Goal: Task Accomplishment & Management: Manage account settings

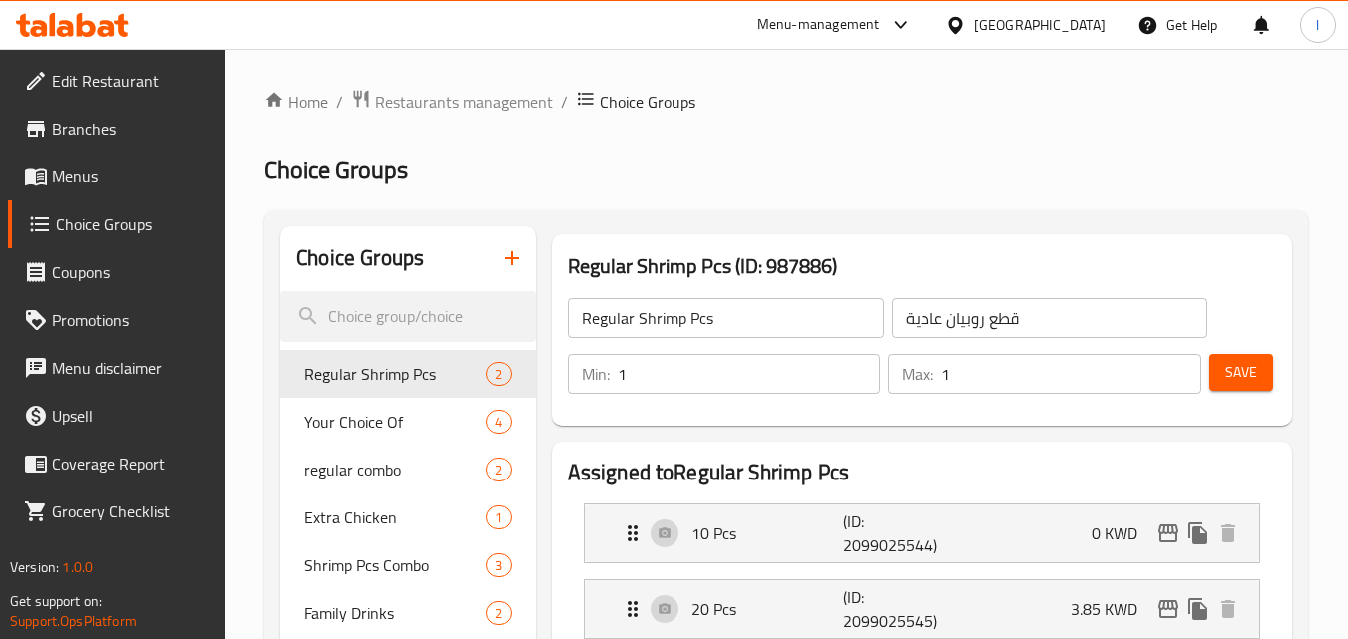
click at [1076, 35] on div "[GEOGRAPHIC_DATA]" at bounding box center [1040, 25] width 132 height 22
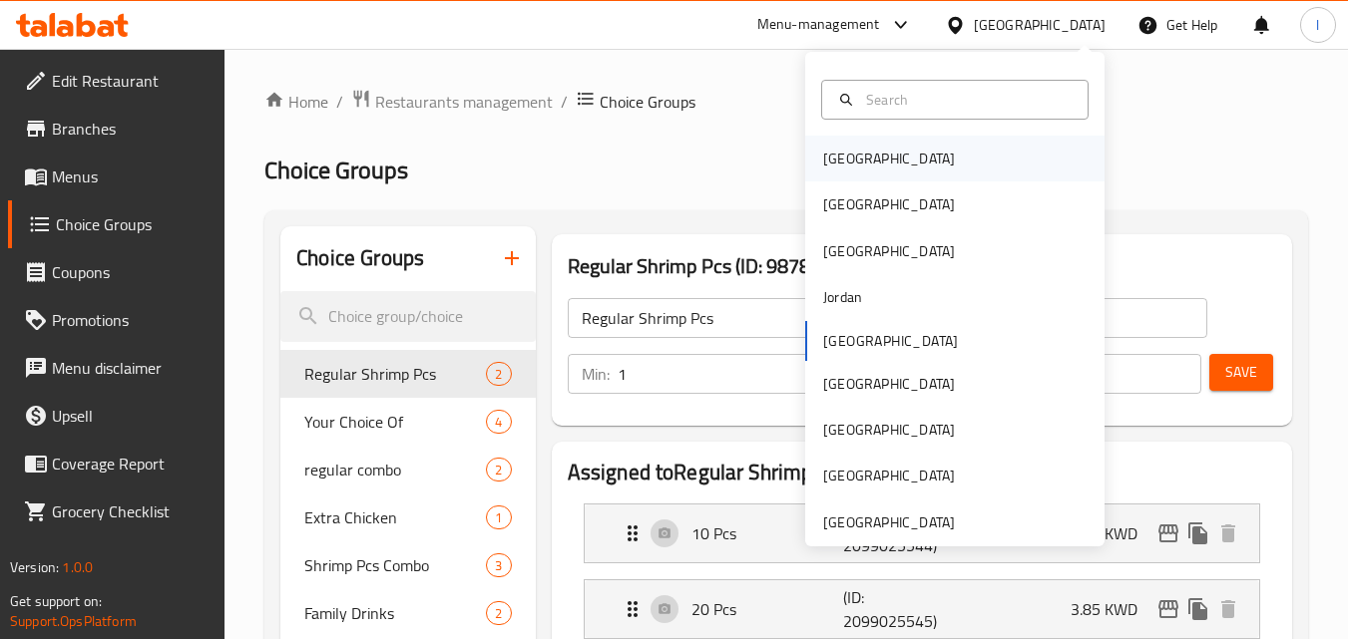
click at [911, 146] on div "[GEOGRAPHIC_DATA]" at bounding box center [954, 159] width 299 height 46
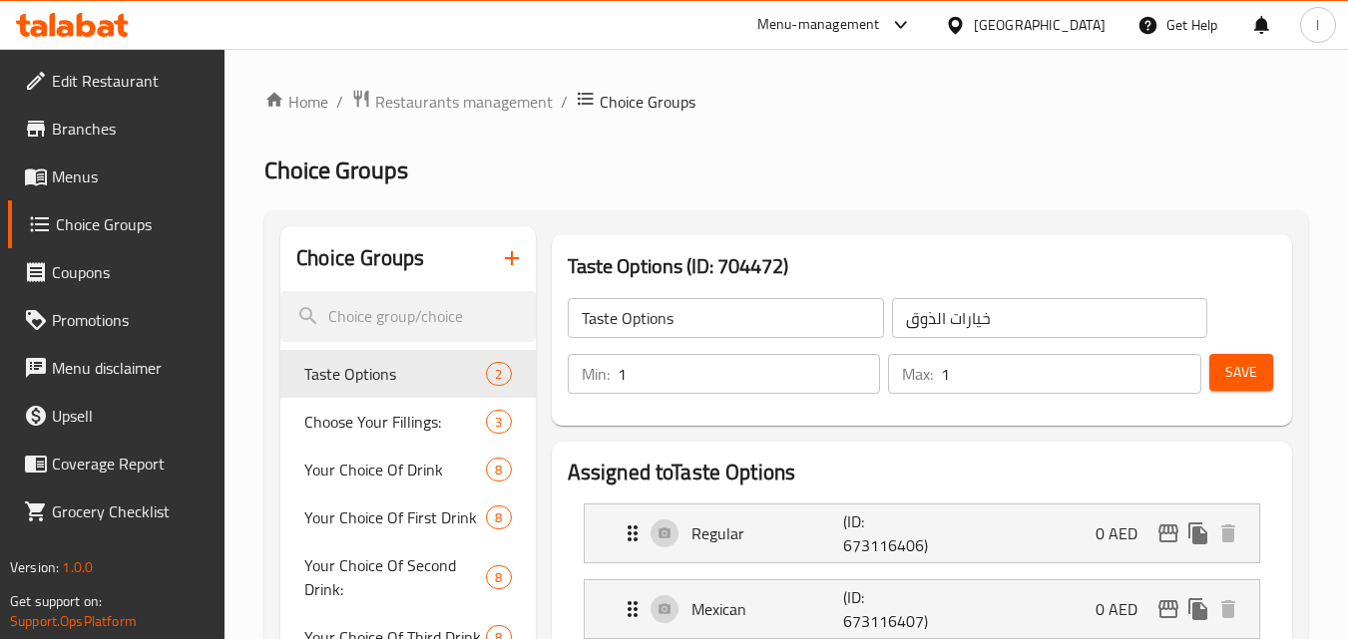
click at [1016, 25] on div "[GEOGRAPHIC_DATA]" at bounding box center [1040, 25] width 132 height 22
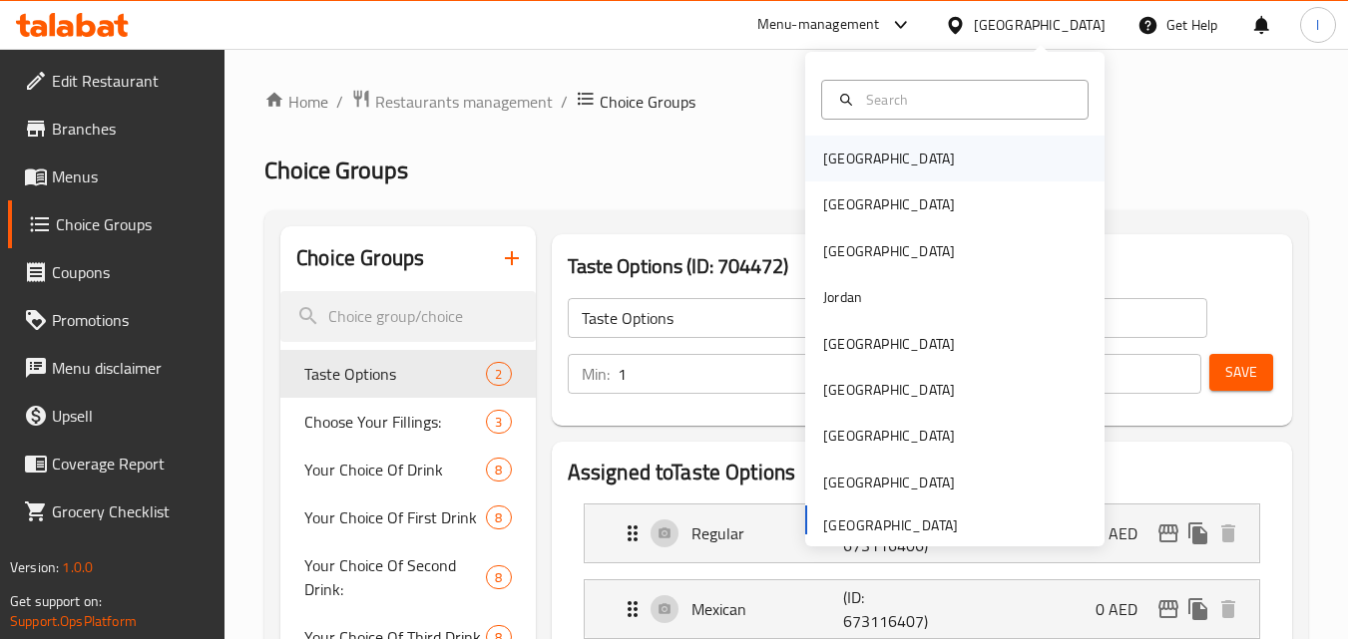
click at [892, 164] on div "[GEOGRAPHIC_DATA]" at bounding box center [954, 159] width 299 height 46
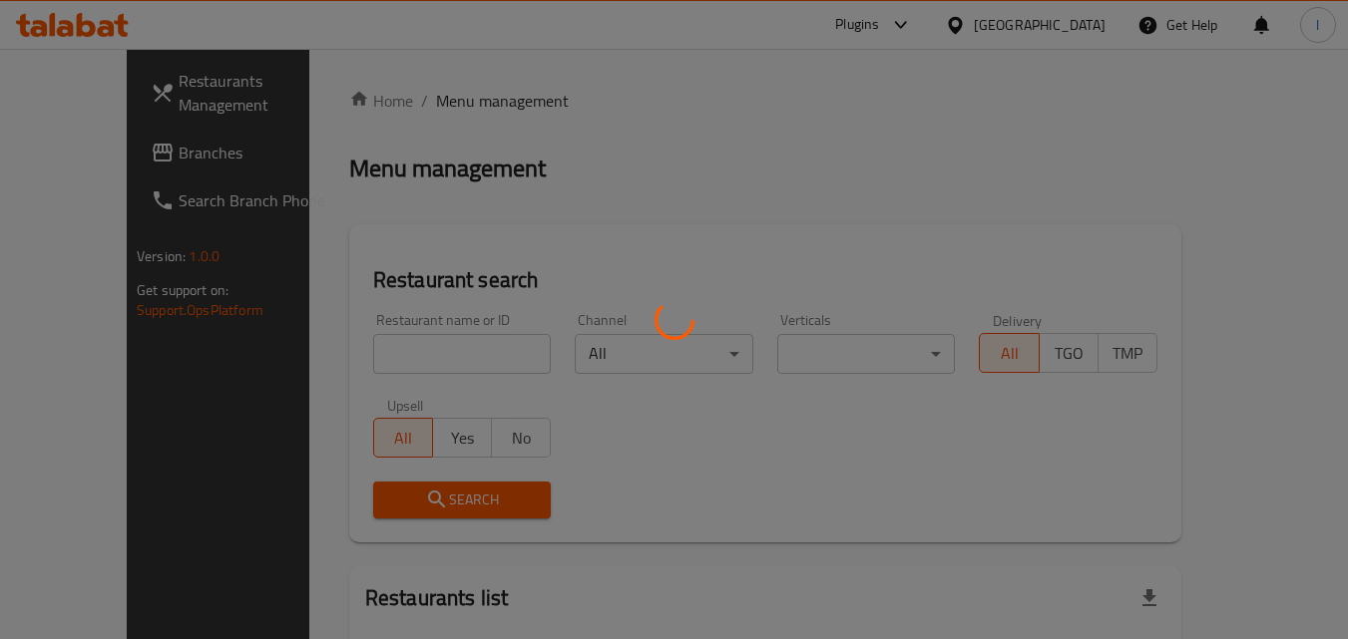
click at [1066, 29] on div at bounding box center [674, 319] width 1348 height 639
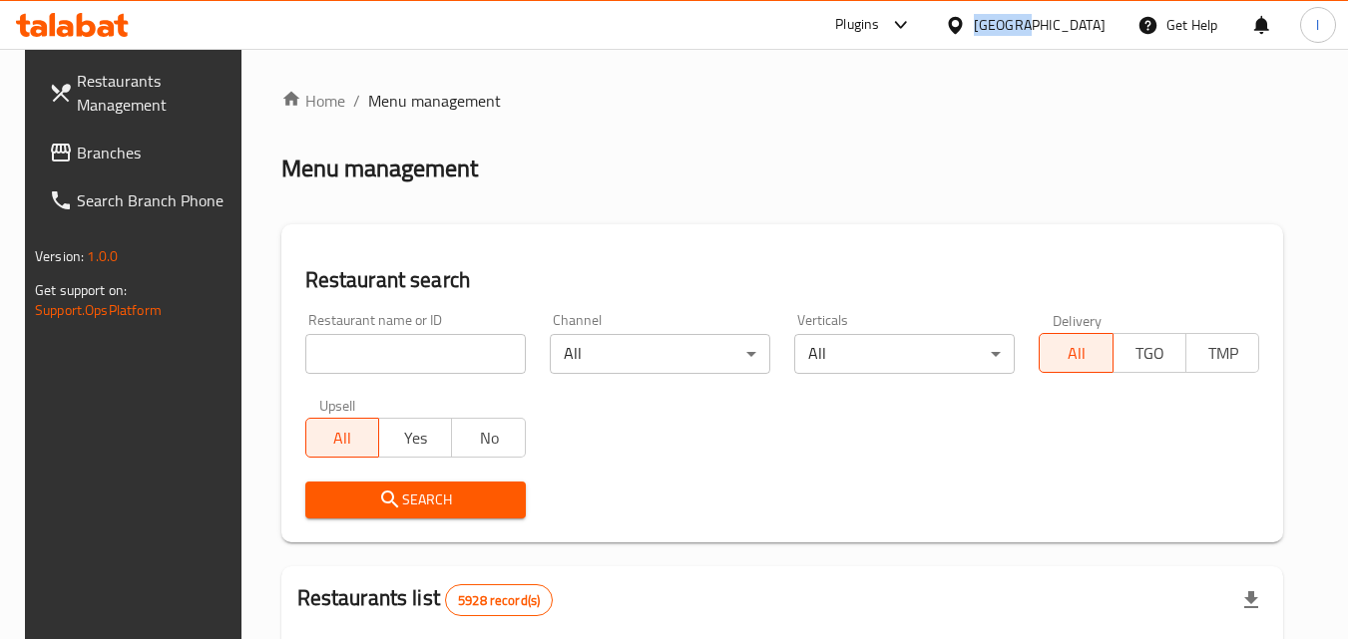
click at [1066, 29] on div "[GEOGRAPHIC_DATA]" at bounding box center [1040, 25] width 132 height 22
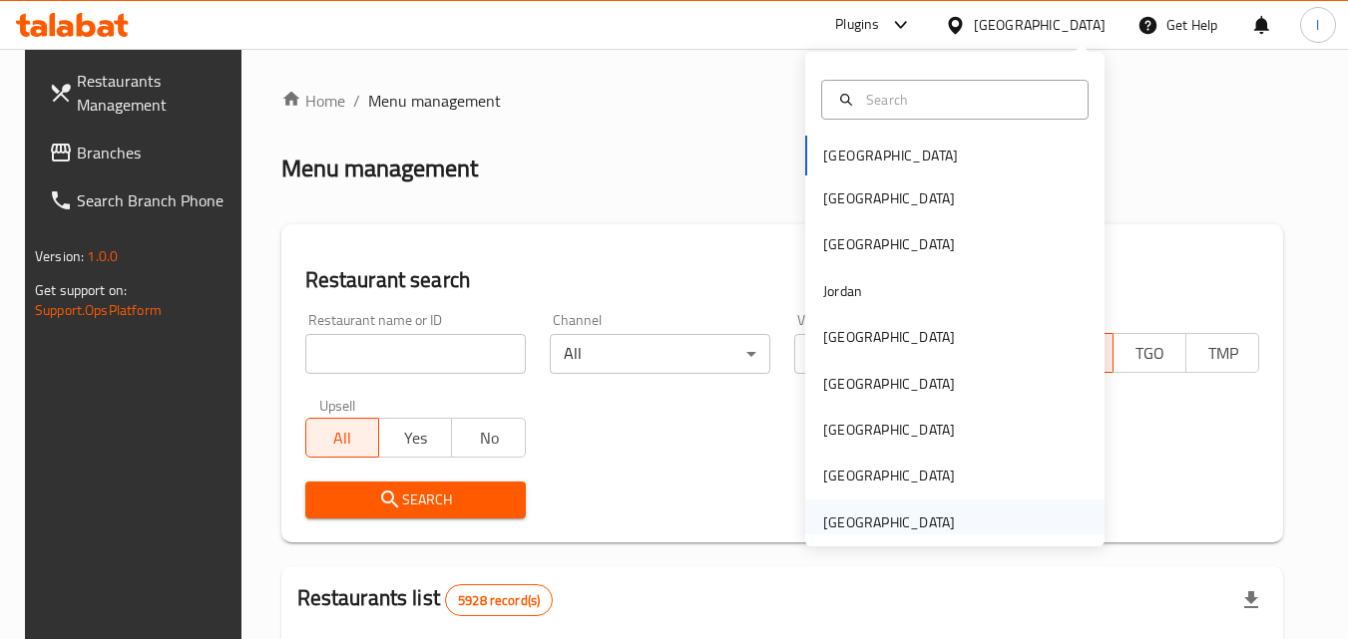
click at [878, 532] on div "[GEOGRAPHIC_DATA]" at bounding box center [889, 523] width 132 height 22
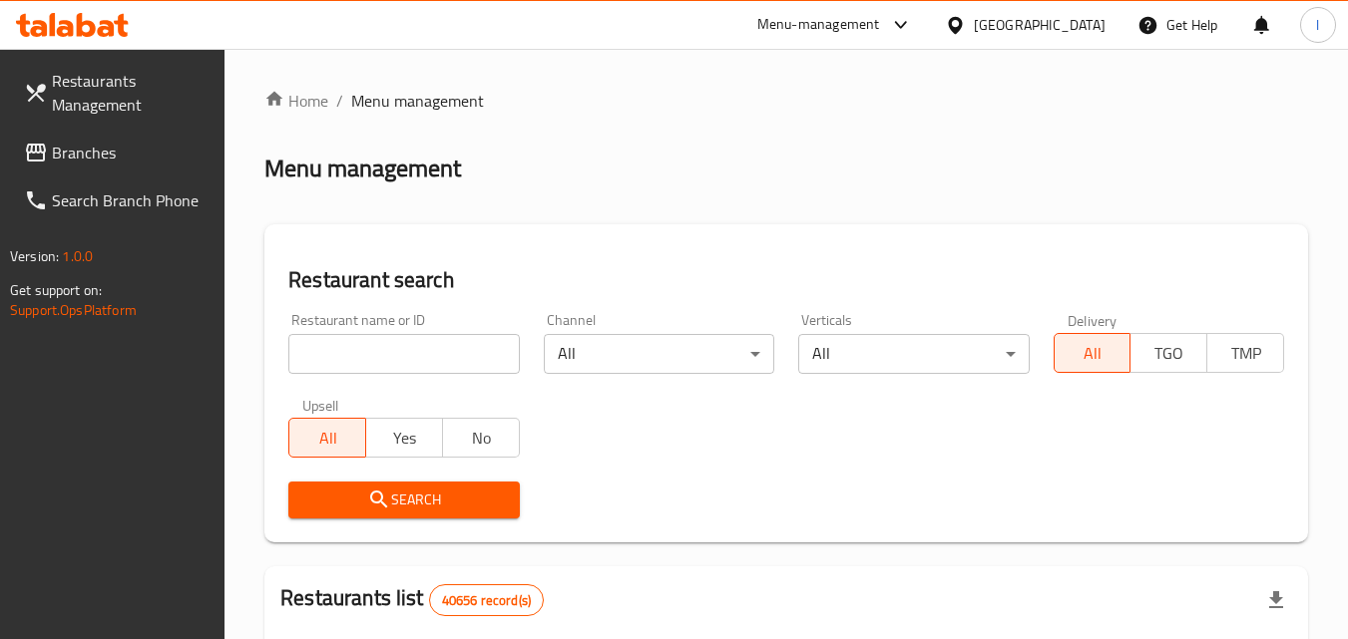
click at [151, 158] on span "Branches" at bounding box center [131, 153] width 158 height 24
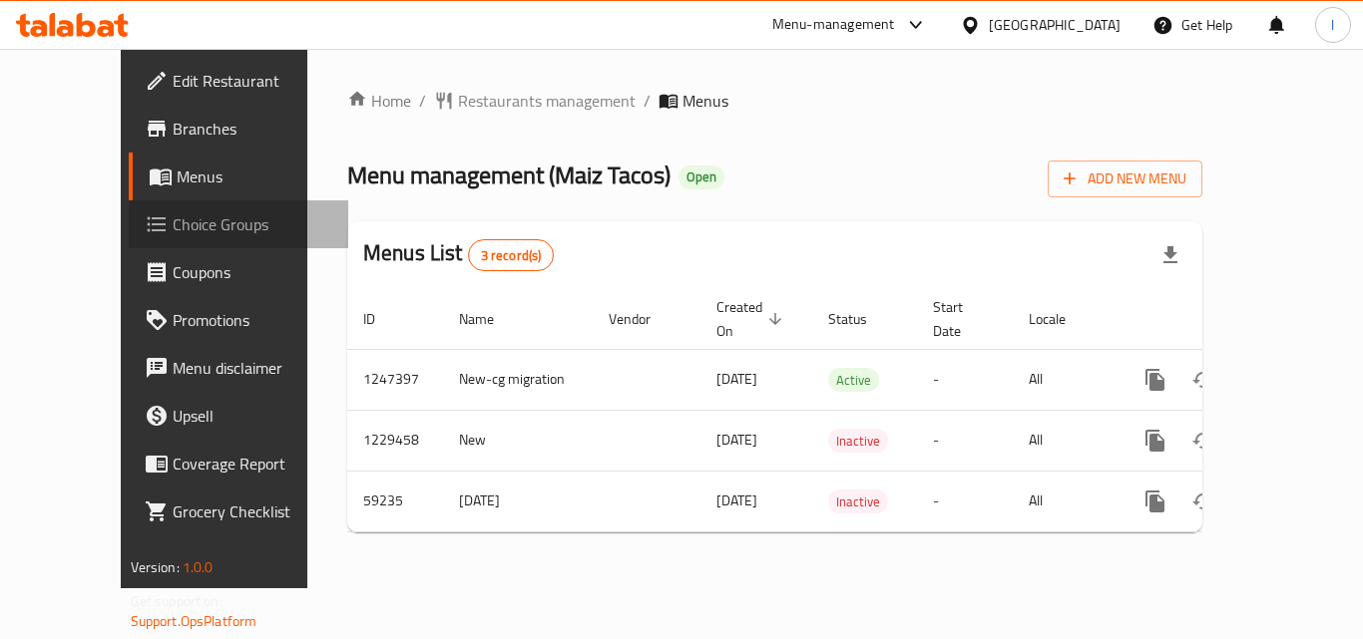
click at [173, 222] on span "Choice Groups" at bounding box center [253, 224] width 160 height 24
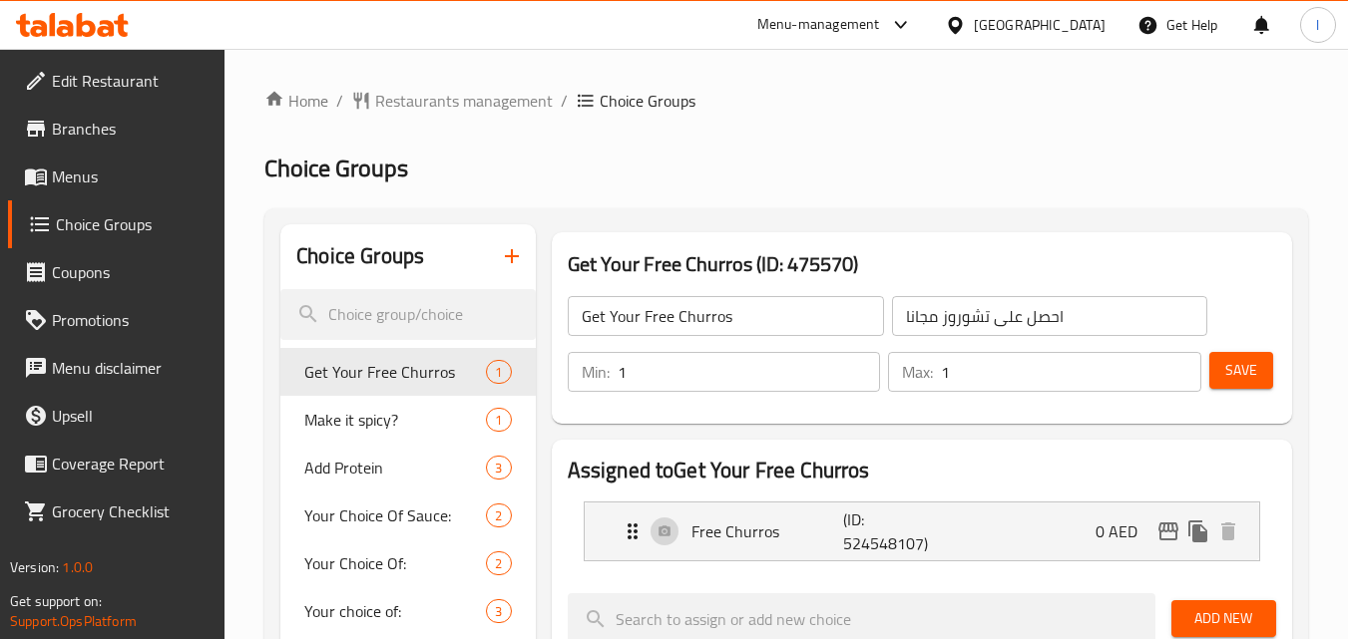
click at [573, 158] on h2 "Choice Groups" at bounding box center [785, 169] width 1043 height 32
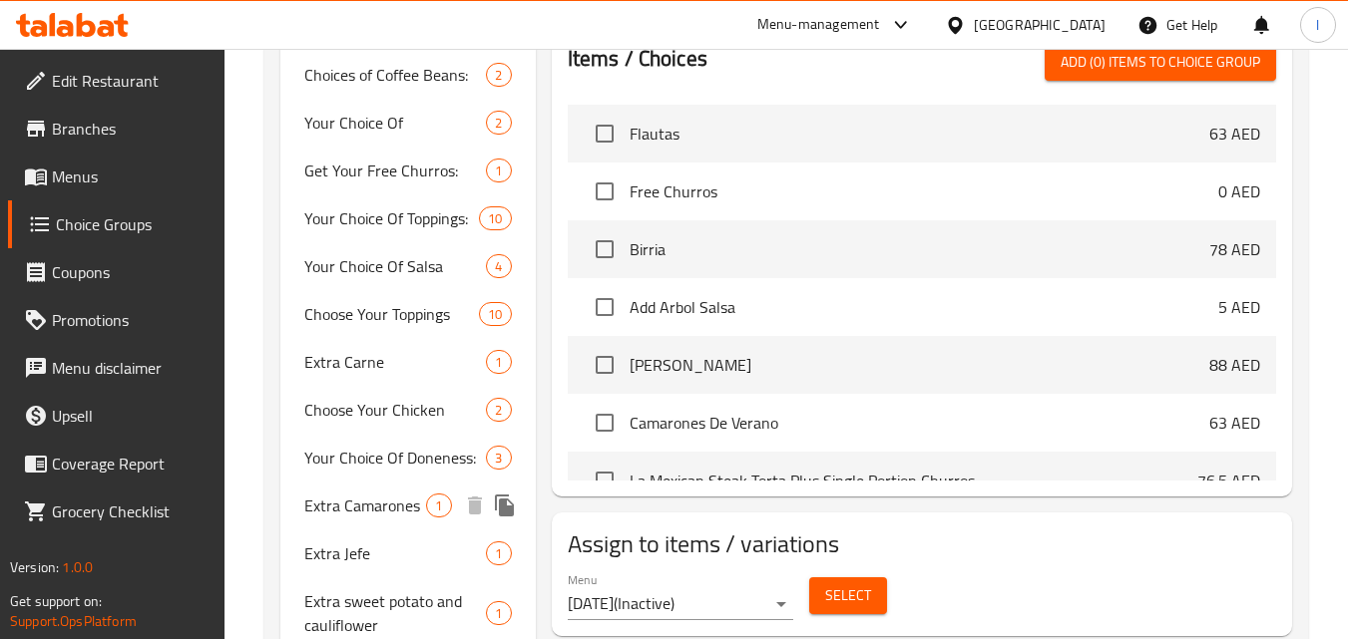
scroll to position [575, 0]
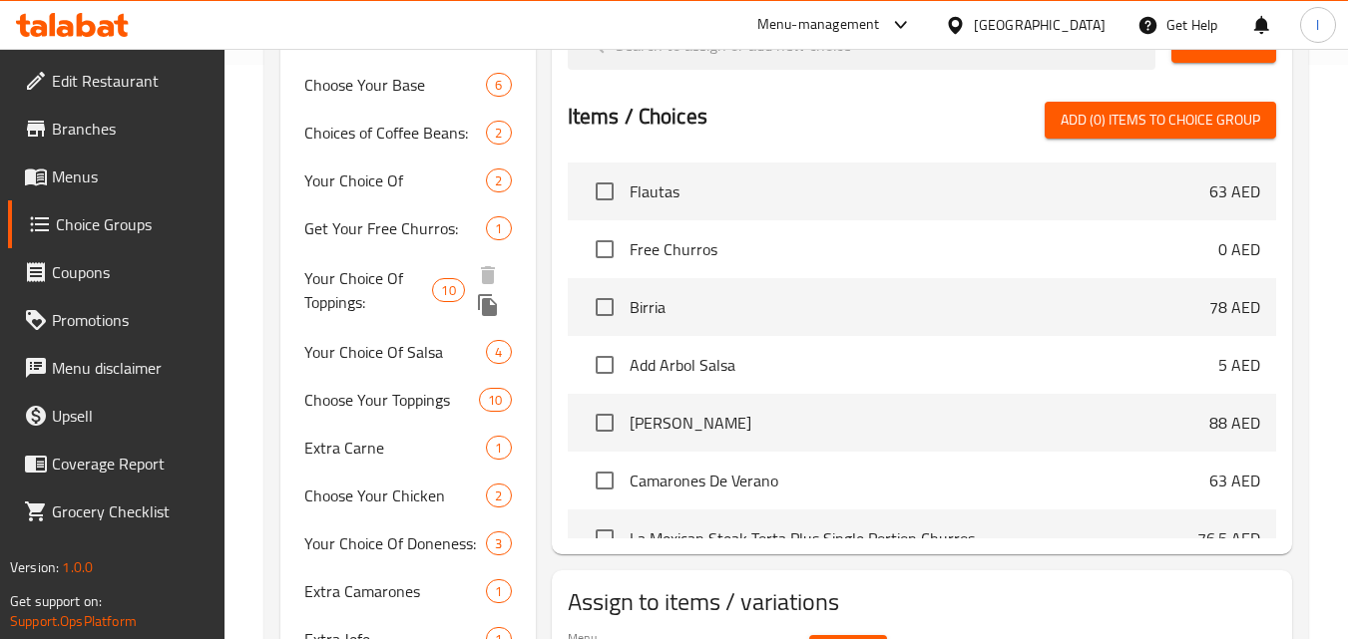
drag, startPoint x: 349, startPoint y: 283, endPoint x: 212, endPoint y: 473, distance: 233.6
click at [349, 283] on span "Your Choice Of Toppings:" at bounding box center [368, 290] width 128 height 48
type input "Your Choice Of Toppings:"
type input "إختيارك من توبينغز:"
type input "5"
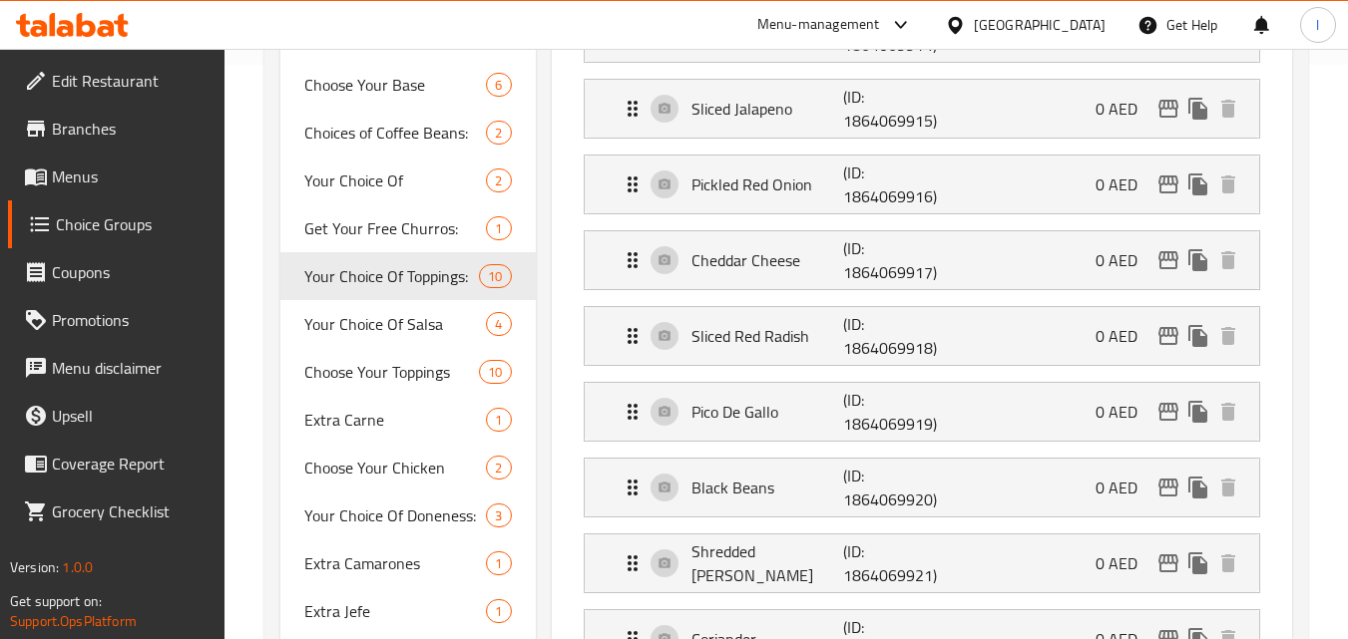
click at [1025, 33] on div "[GEOGRAPHIC_DATA]" at bounding box center [1040, 25] width 132 height 22
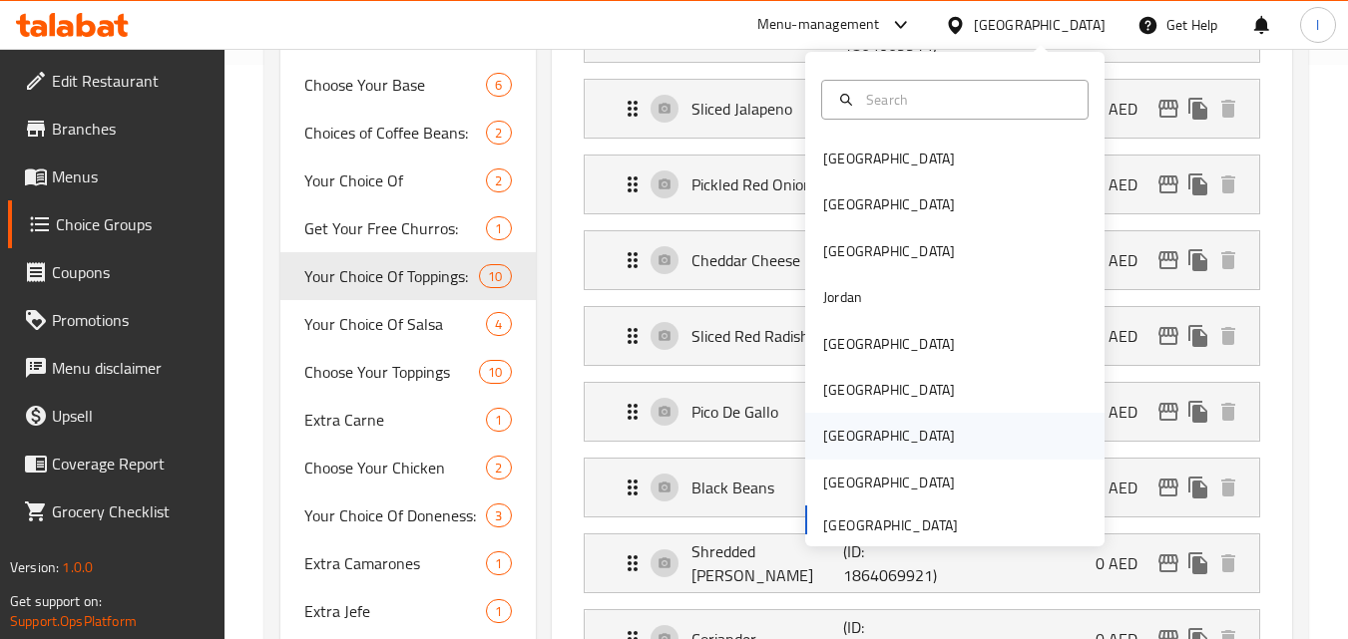
click at [834, 429] on div "[GEOGRAPHIC_DATA]" at bounding box center [889, 436] width 132 height 22
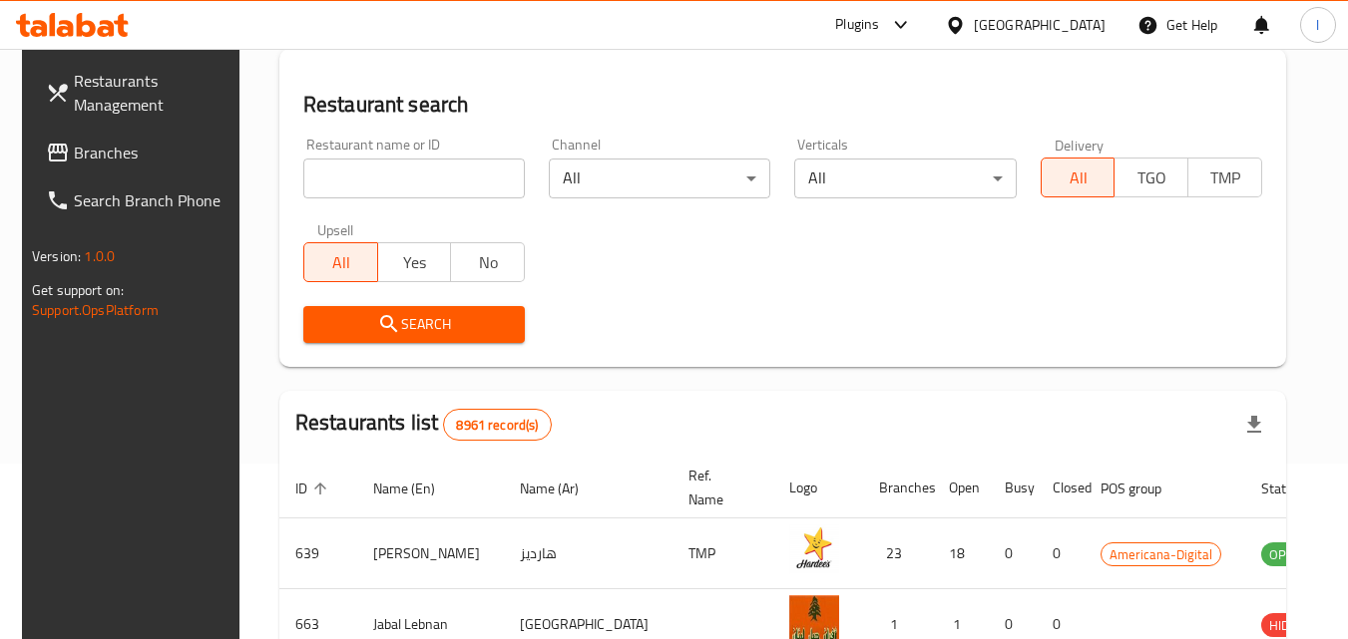
scroll to position [575, 0]
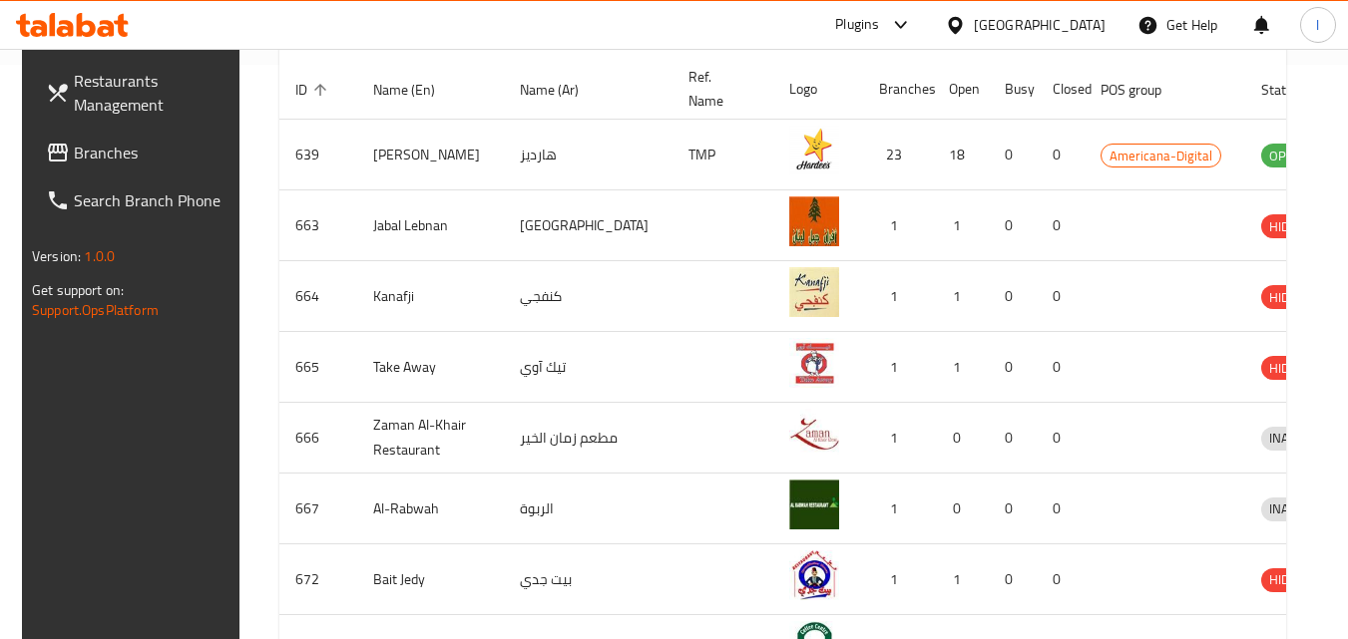
click at [132, 189] on span "Search Branch Phone" at bounding box center [153, 201] width 158 height 24
